Goal: Transaction & Acquisition: Purchase product/service

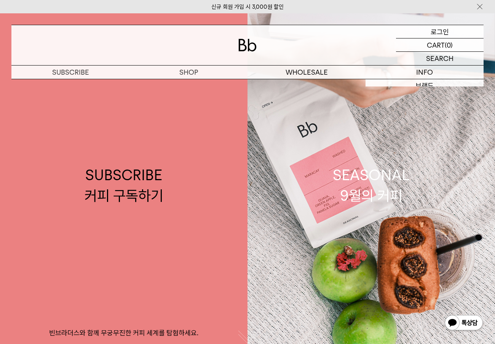
click at [436, 34] on p "로그인" at bounding box center [440, 31] width 18 height 13
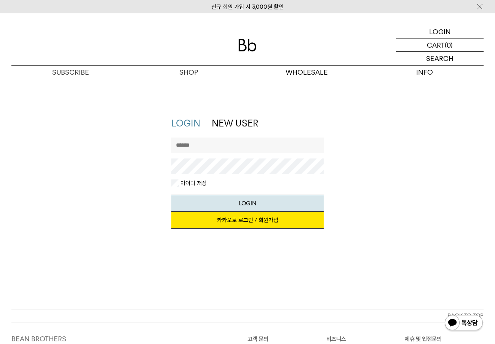
click at [250, 141] on input "text" at bounding box center [248, 145] width 152 height 15
type input "**********"
click at [172, 195] on button "LOGIN" at bounding box center [248, 203] width 152 height 17
click at [146, 167] on div "**********" at bounding box center [248, 176] width 480 height 119
click at [172, 195] on button "LOGIN" at bounding box center [248, 203] width 152 height 17
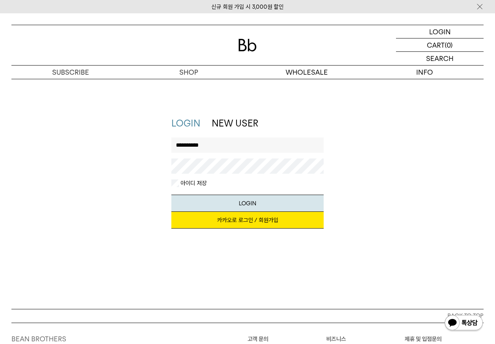
click at [121, 173] on div "**********" at bounding box center [248, 176] width 480 height 119
click at [172, 195] on button "LOGIN" at bounding box center [248, 203] width 152 height 17
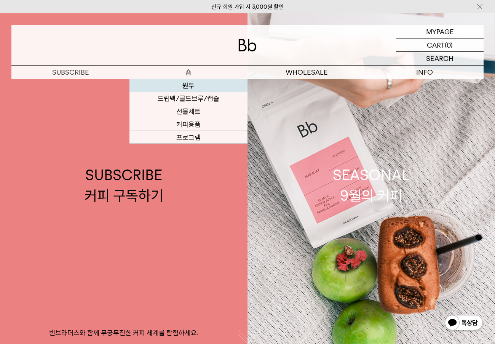
click at [192, 84] on link "원두" at bounding box center [189, 85] width 118 height 13
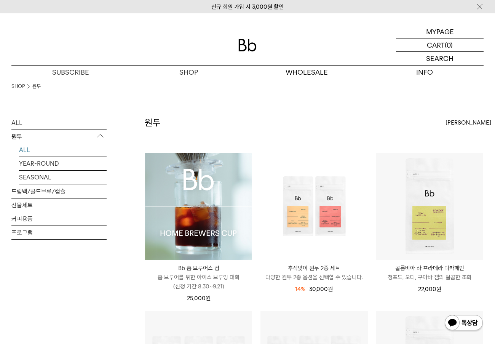
click at [228, 240] on img at bounding box center [198, 206] width 107 height 107
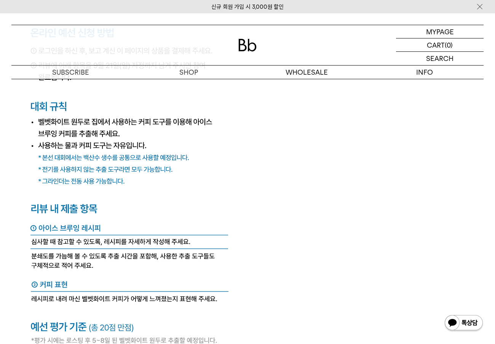
scroll to position [2897, 0]
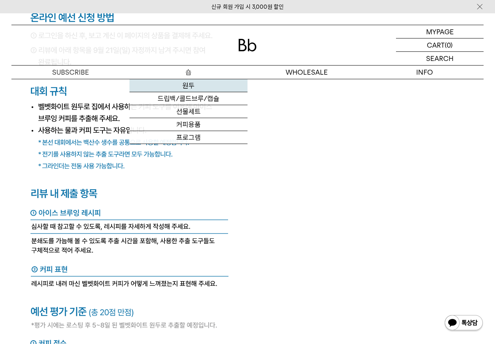
click at [185, 86] on link "원두" at bounding box center [189, 85] width 118 height 13
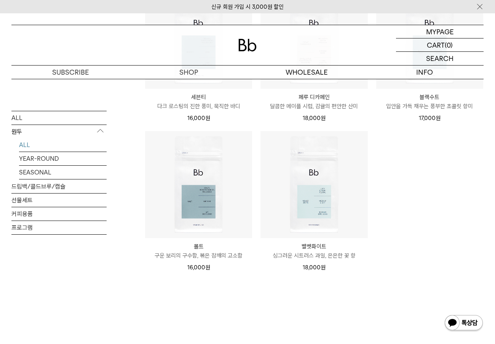
scroll to position [648, 0]
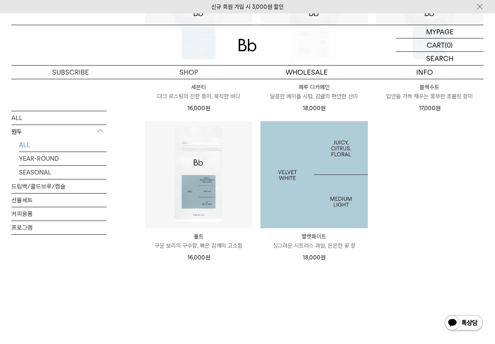
click at [321, 185] on img at bounding box center [314, 174] width 107 height 107
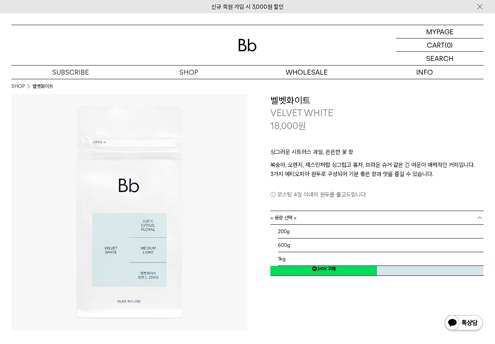
click at [403, 219] on link "= 용량 선택 =" at bounding box center [377, 217] width 213 height 13
click at [319, 255] on li "1kg" at bounding box center [381, 259] width 206 height 14
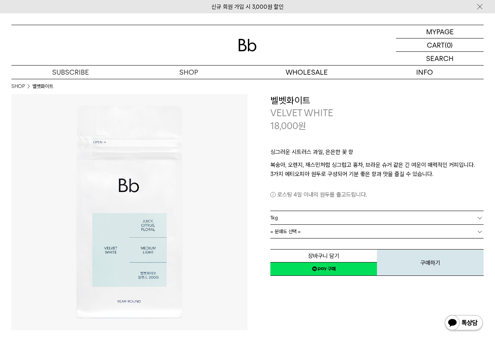
click at [421, 234] on link "= 분쇄도 선택 =" at bounding box center [377, 231] width 213 height 13
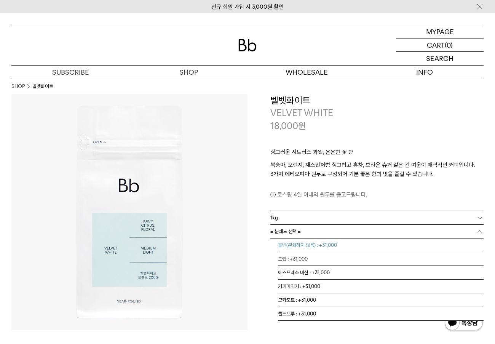
click at [369, 250] on li "홀빈(분쇄하지 않음) : +31,000" at bounding box center [381, 246] width 206 height 14
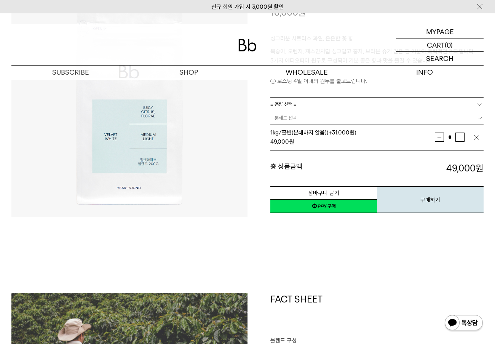
scroll to position [114, 0]
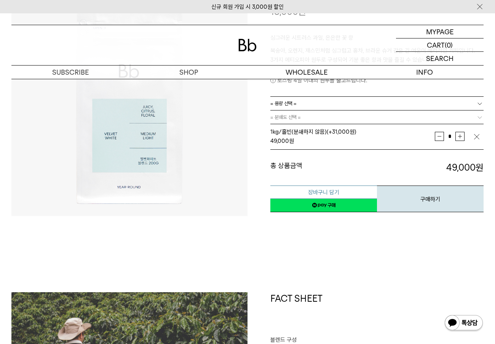
click at [344, 194] on button "장바구니 담기" at bounding box center [324, 192] width 107 height 13
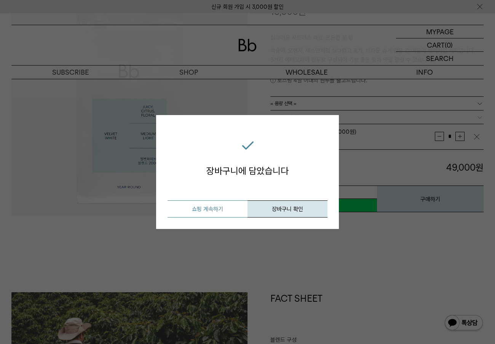
click at [223, 211] on button "쇼핑 계속하기" at bounding box center [208, 208] width 80 height 17
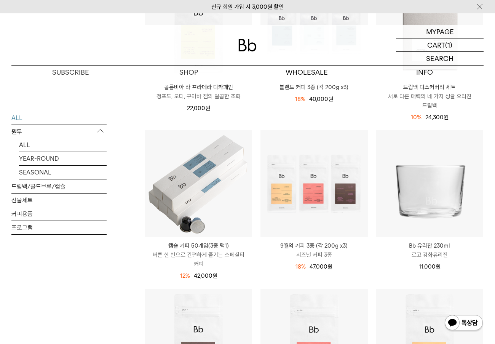
scroll to position [191, 0]
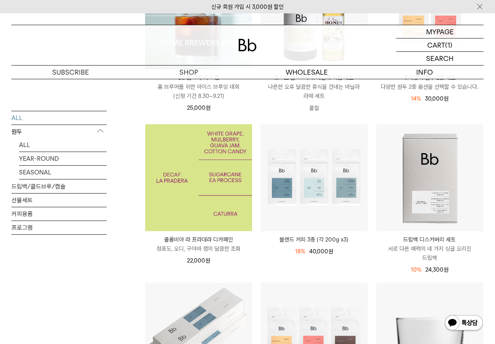
click at [204, 197] on img at bounding box center [198, 177] width 107 height 107
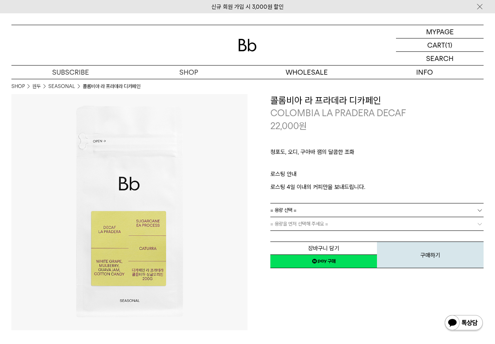
click at [379, 216] on link "= 용량 선택 =" at bounding box center [377, 210] width 213 height 13
click at [351, 236] on li "600g" at bounding box center [381, 238] width 206 height 14
click at [352, 225] on link "= 분쇄도 선택 =" at bounding box center [377, 223] width 213 height 13
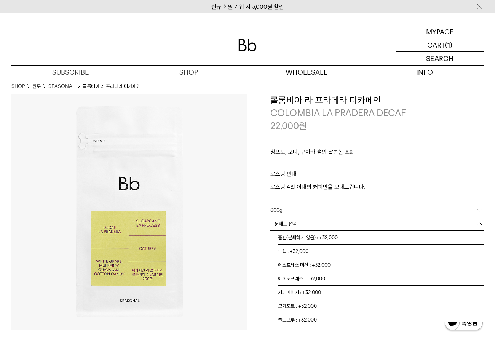
click at [314, 217] on div "600g" at bounding box center [377, 210] width 213 height 13
click at [300, 223] on span "= 분쇄도 선택 =" at bounding box center [286, 223] width 30 height 13
click at [299, 239] on li "홀빈(분쇄하지 않음)" at bounding box center [381, 238] width 206 height 14
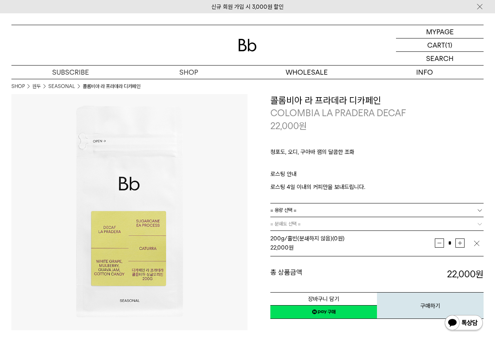
click at [325, 212] on link "= 용량 선택 =" at bounding box center [377, 210] width 213 height 13
click at [304, 236] on li "600g" at bounding box center [381, 238] width 206 height 14
click at [300, 224] on span "= 분쇄도 선택 =" at bounding box center [286, 223] width 30 height 13
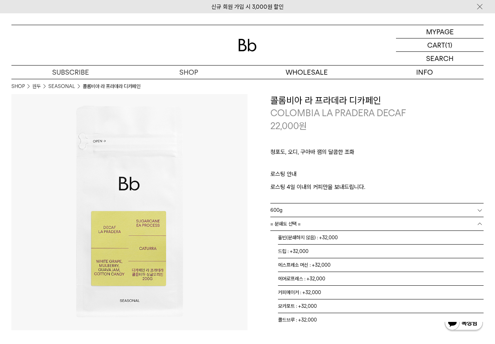
click at [293, 223] on span "= 분쇄도 선택 =" at bounding box center [286, 223] width 30 height 13
click at [295, 241] on li "홀빈(분쇄하지 않음) : +32,000" at bounding box center [381, 238] width 206 height 14
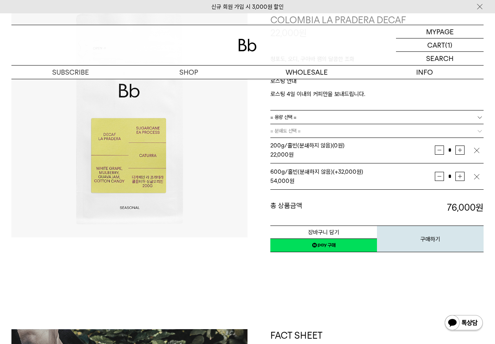
scroll to position [114, 0]
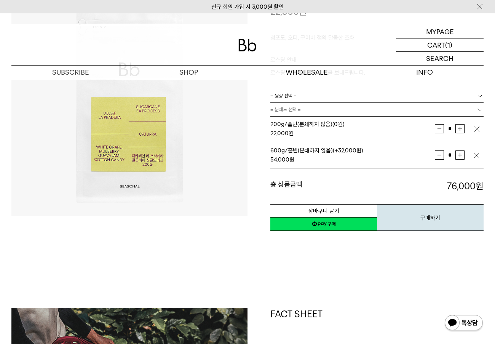
click at [477, 131] on img "button" at bounding box center [477, 129] width 8 height 8
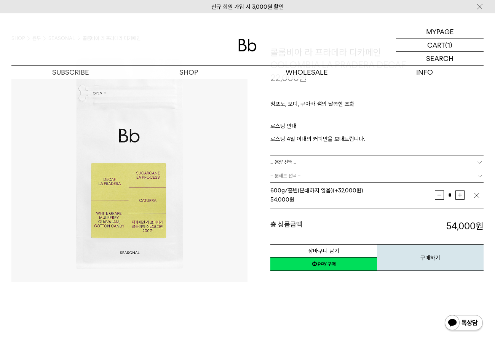
scroll to position [38, 0]
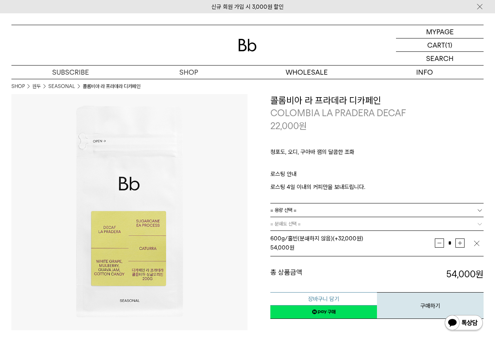
click at [324, 298] on button "장바구니 담기" at bounding box center [324, 298] width 107 height 13
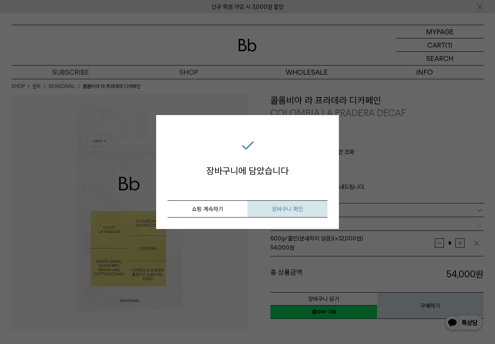
click at [278, 208] on span "장바구니 확인" at bounding box center [287, 209] width 31 height 7
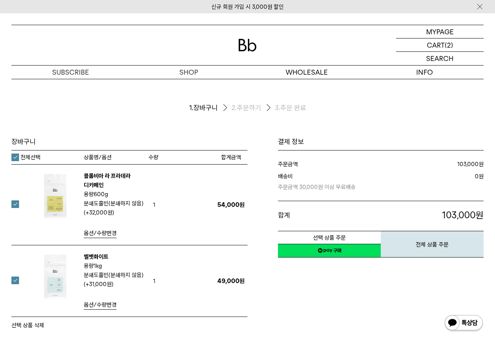
click at [328, 250] on link "네이버페이 구매하기" at bounding box center [329, 251] width 103 height 14
click at [431, 244] on button "전체 상품 주문" at bounding box center [432, 244] width 103 height 27
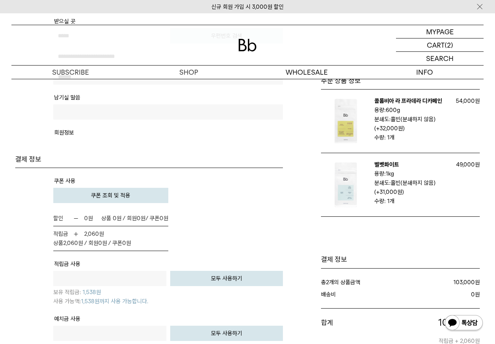
scroll to position [457, 0]
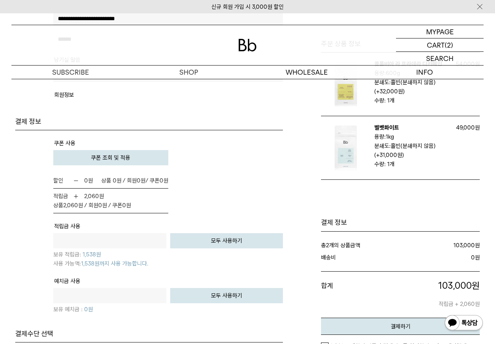
click at [137, 150] on button "쿠폰 조회 및 적용" at bounding box center [110, 157] width 115 height 15
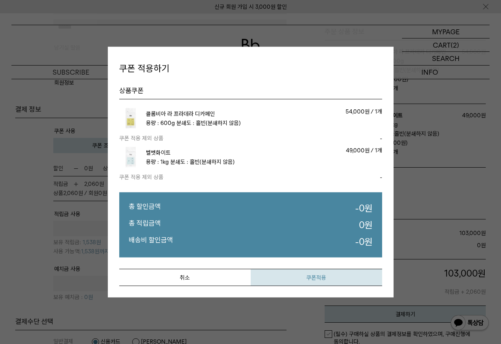
click at [323, 280] on button "쿠폰적용" at bounding box center [316, 277] width 131 height 17
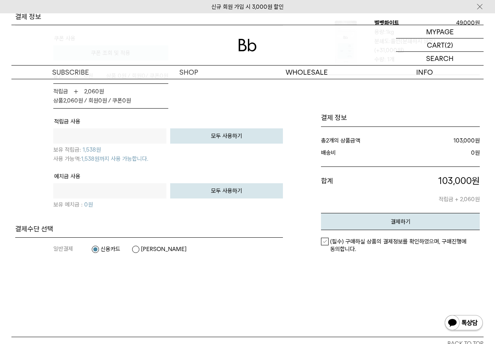
scroll to position [572, 0]
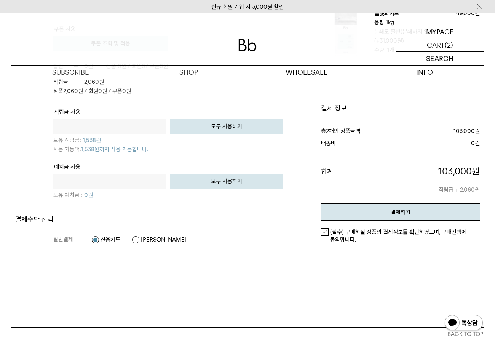
click at [328, 228] on label "(필수) 구매하실 상품의 결제정보를 확인하였으며, 구매진행에 동의합니다." at bounding box center [400, 235] width 159 height 15
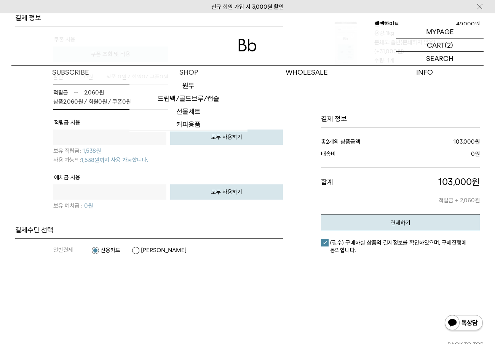
scroll to position [610, 0]
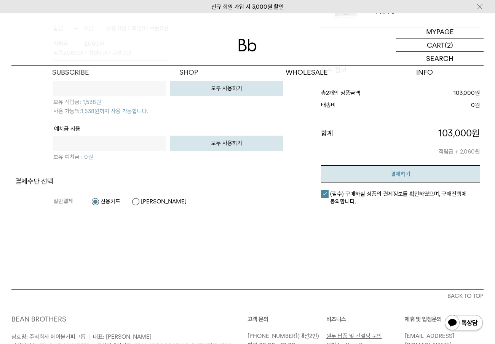
drag, startPoint x: 408, startPoint y: 162, endPoint x: 382, endPoint y: 162, distance: 26.3
click at [408, 171] on em "결제하기" at bounding box center [401, 174] width 20 height 7
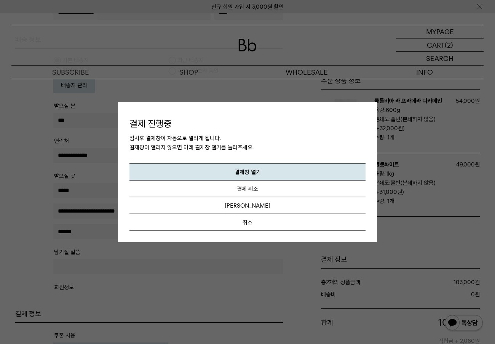
scroll to position [267, 0]
click at [252, 170] on em "결제창 열기" at bounding box center [248, 172] width 26 height 7
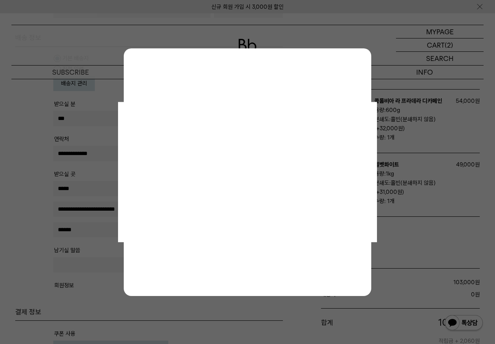
scroll to position [0, 0]
